Goal: Transaction & Acquisition: Download file/media

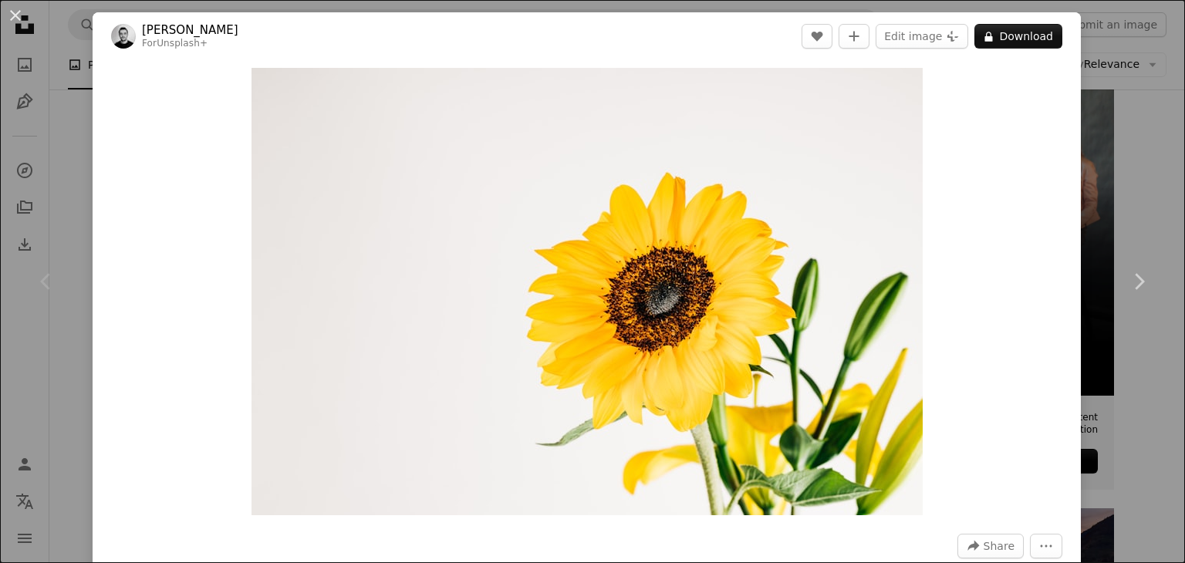
scroll to position [309, 0]
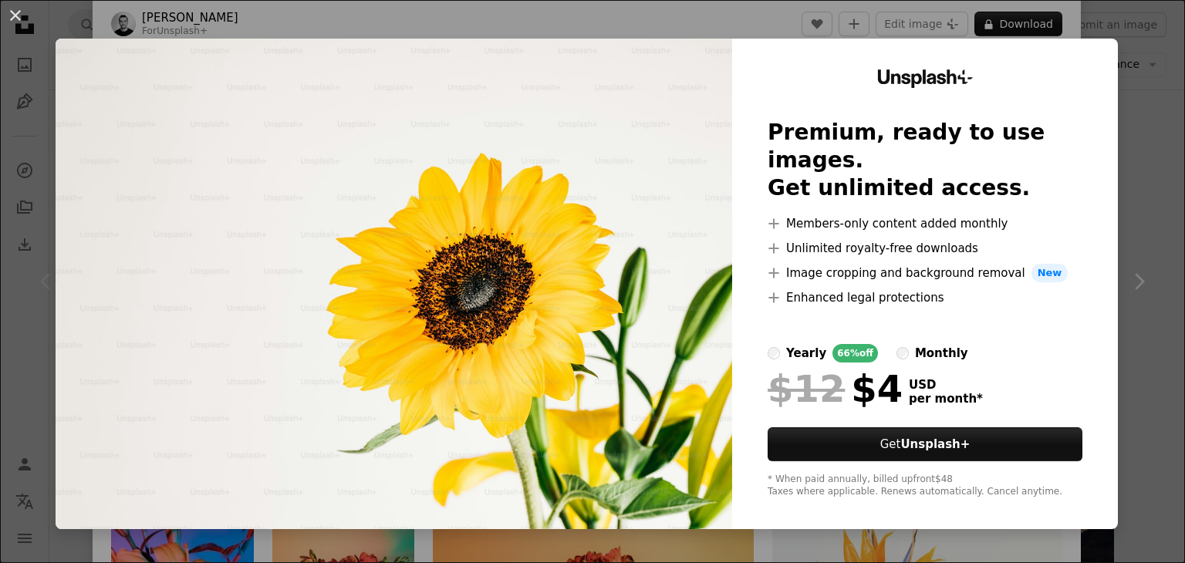
drag, startPoint x: 633, startPoint y: 339, endPoint x: 628, endPoint y: 256, distance: 83.5
click at [633, 339] on img at bounding box center [394, 284] width 677 height 491
click at [1126, 289] on div "An X shape Unsplash+ Premium, ready to use images. Get unlimited access. A plus…" at bounding box center [592, 281] width 1185 height 563
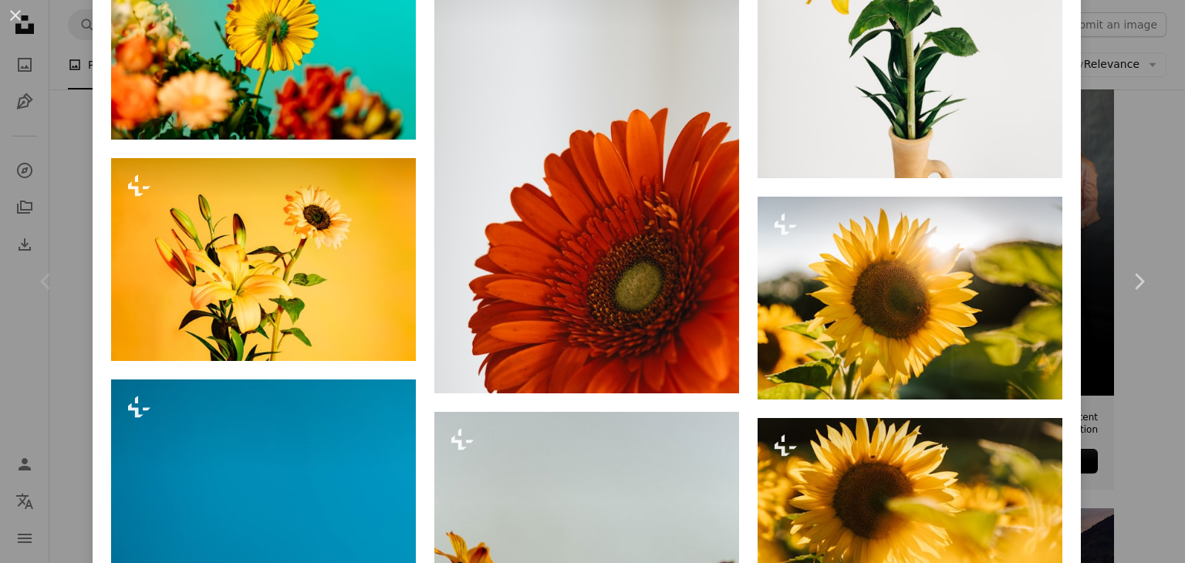
scroll to position [1080, 0]
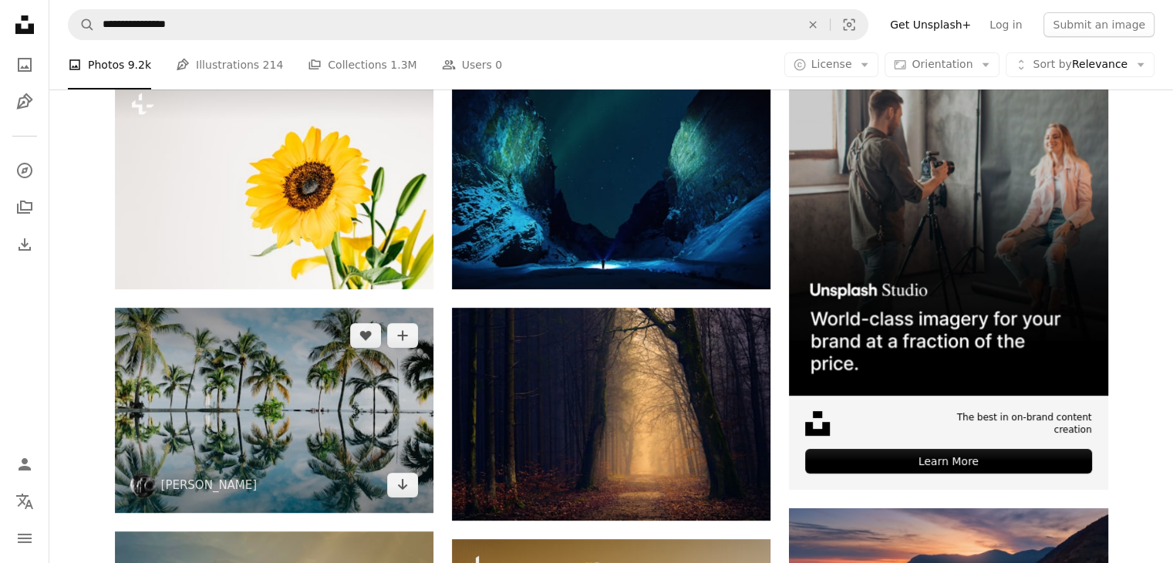
click at [310, 405] on img at bounding box center [274, 410] width 319 height 205
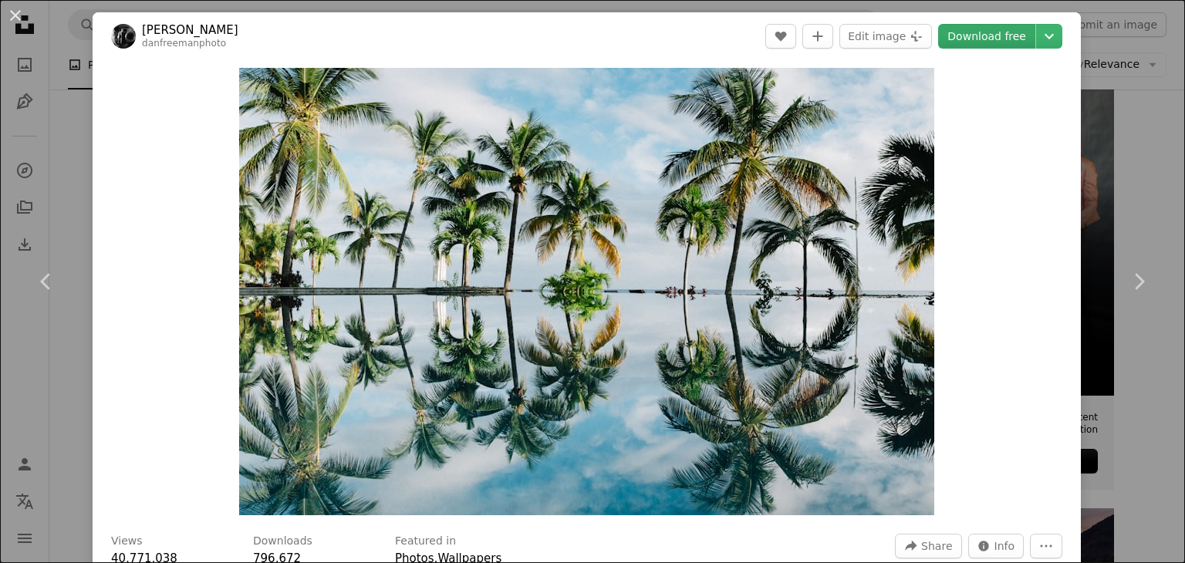
click at [1009, 31] on link "Download free" at bounding box center [986, 36] width 97 height 25
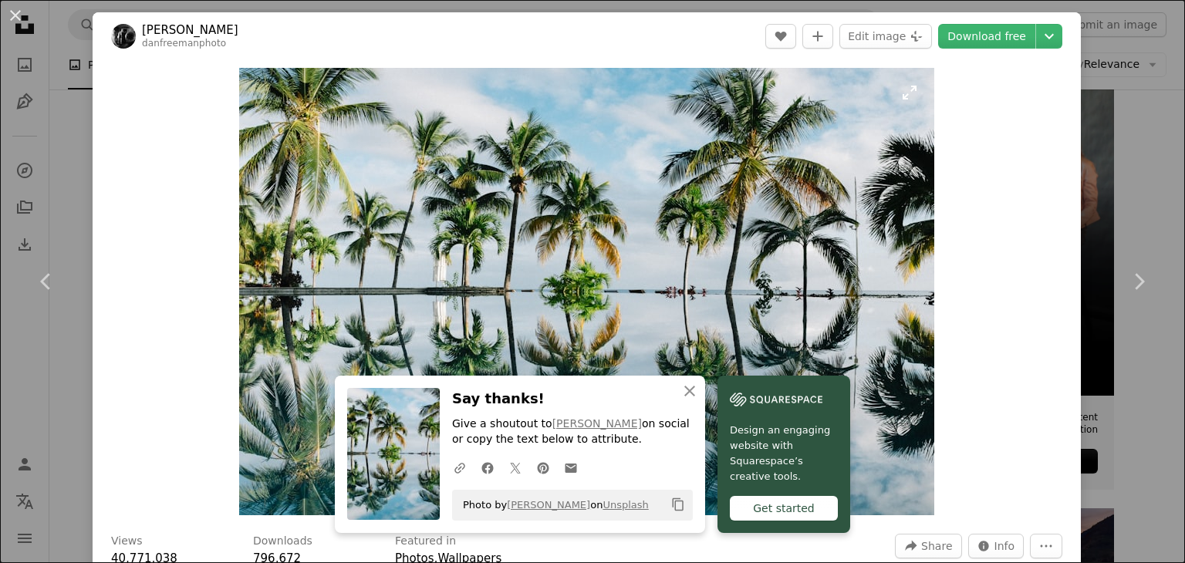
click at [673, 206] on img "Zoom in on this image" at bounding box center [586, 291] width 695 height 447
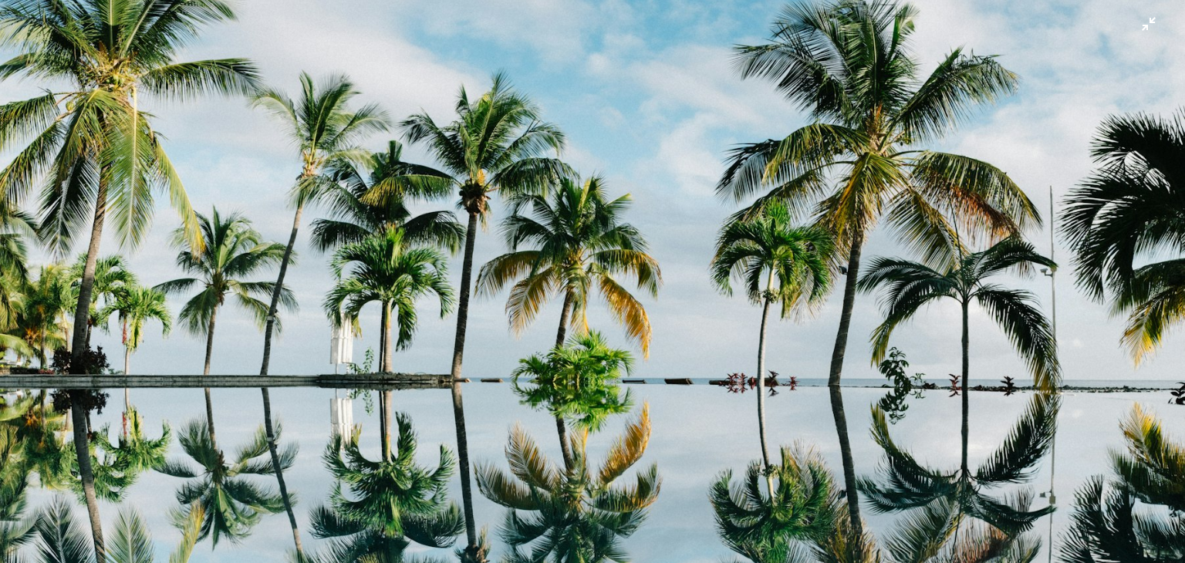
scroll to position [93, 0]
